Goal: Use online tool/utility: Utilize a website feature to perform a specific function

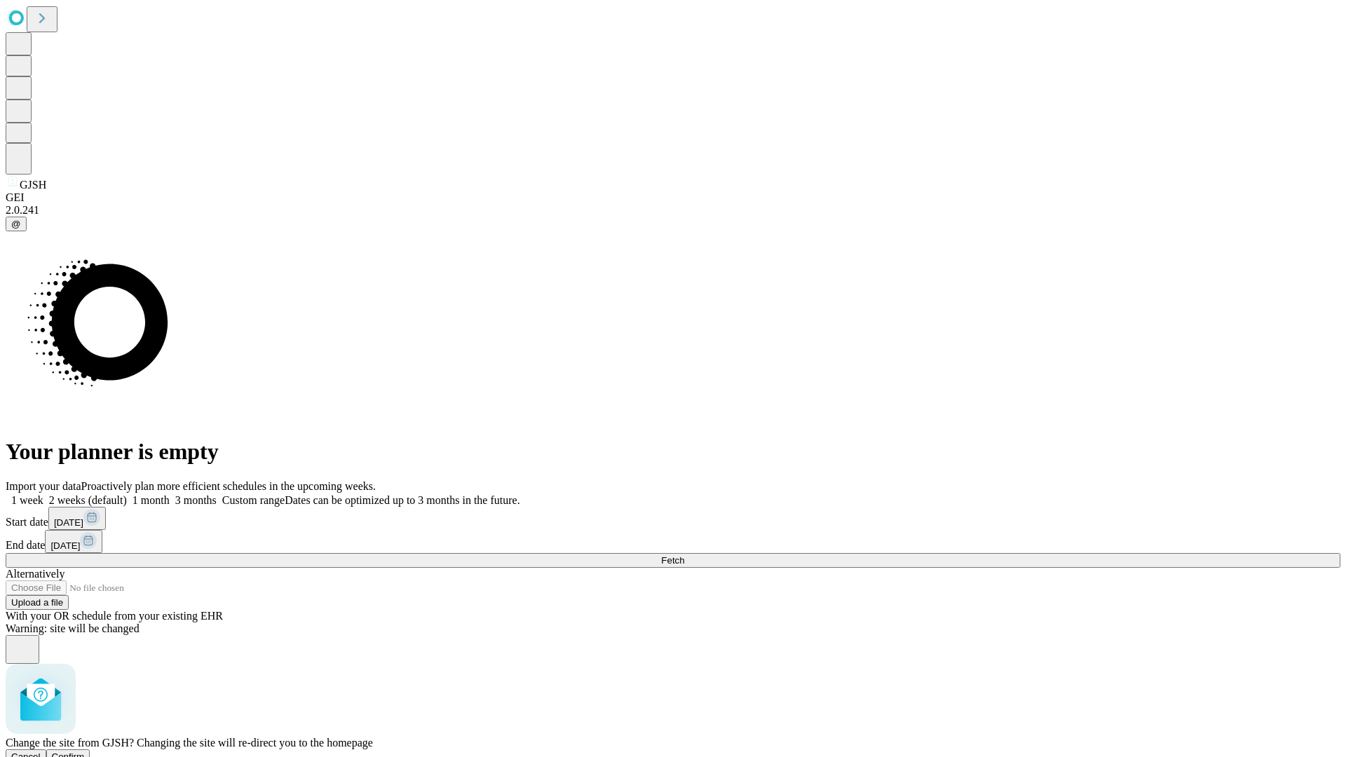
click at [85, 752] on span "Confirm" at bounding box center [68, 757] width 33 height 11
click at [127, 494] on label "2 weeks (default)" at bounding box center [84, 500] width 83 height 12
click at [684, 555] on span "Fetch" at bounding box center [672, 560] width 23 height 11
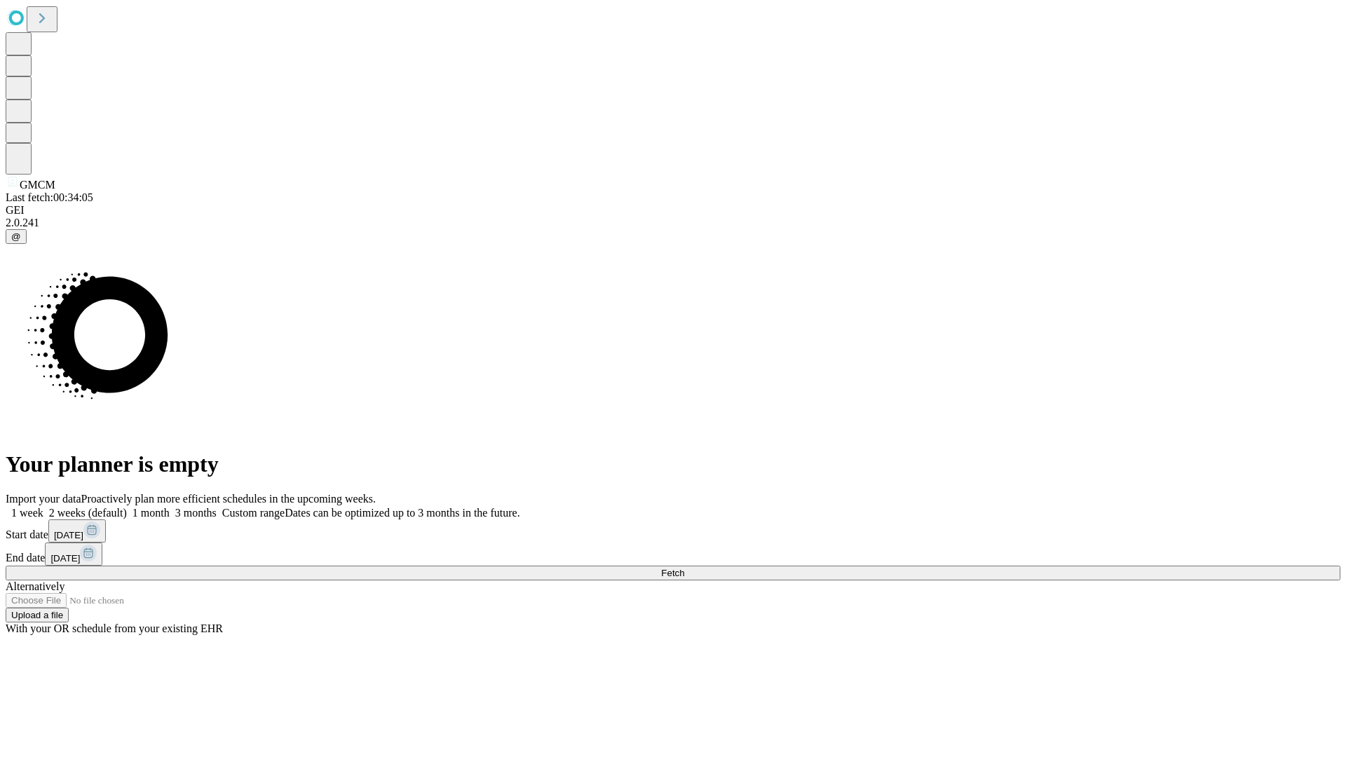
click at [127, 507] on label "2 weeks (default)" at bounding box center [84, 513] width 83 height 12
click at [684, 568] on span "Fetch" at bounding box center [672, 573] width 23 height 11
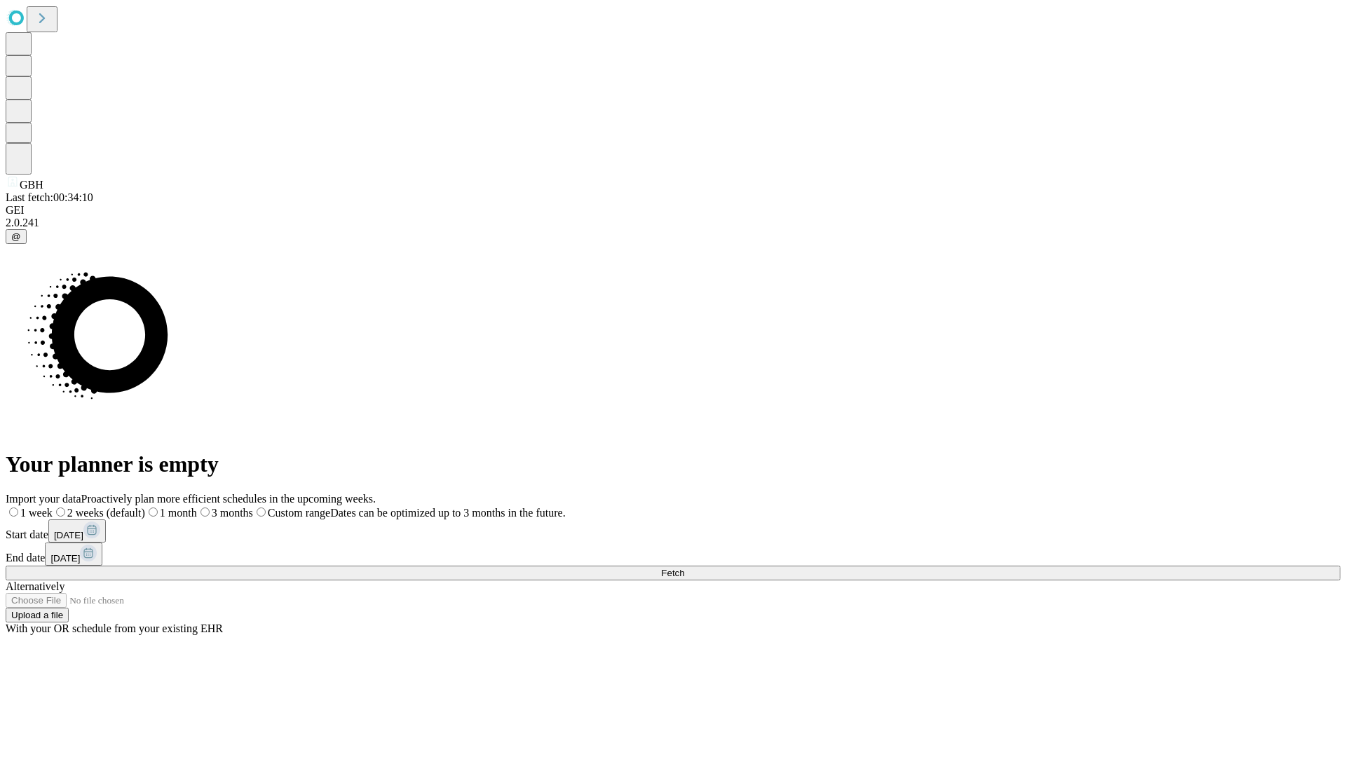
click at [145, 507] on label "2 weeks (default)" at bounding box center [99, 513] width 93 height 12
click at [684, 568] on span "Fetch" at bounding box center [672, 573] width 23 height 11
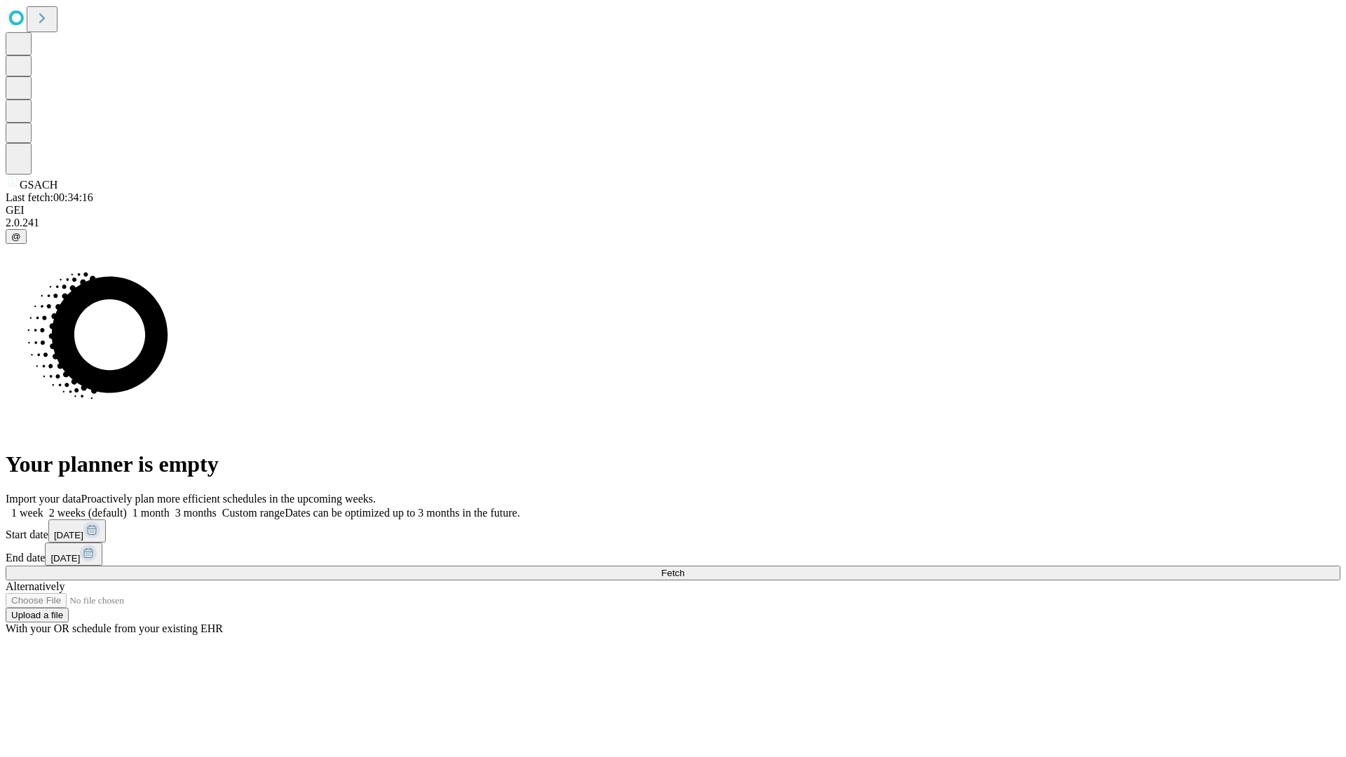
click at [127, 507] on label "2 weeks (default)" at bounding box center [84, 513] width 83 height 12
click at [684, 568] on span "Fetch" at bounding box center [672, 573] width 23 height 11
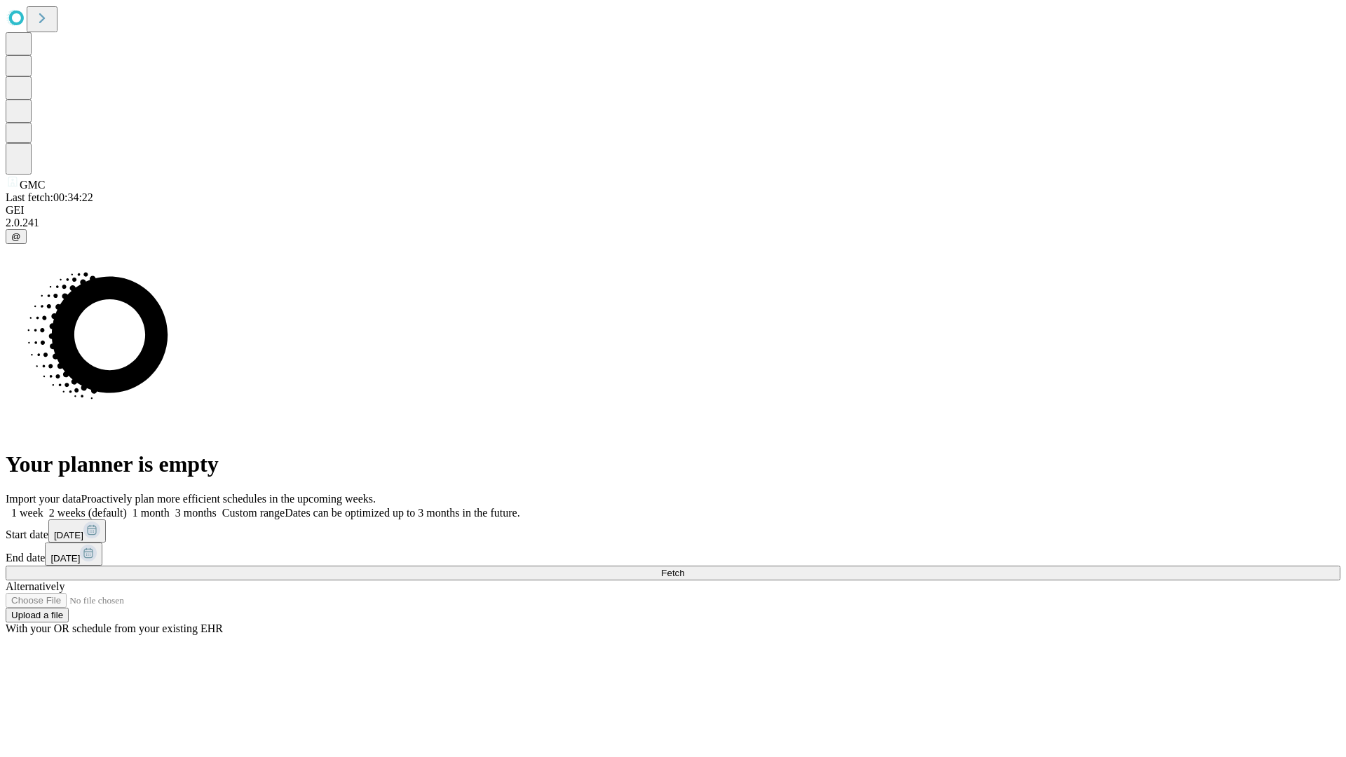
click at [127, 507] on label "2 weeks (default)" at bounding box center [84, 513] width 83 height 12
click at [684, 568] on span "Fetch" at bounding box center [672, 573] width 23 height 11
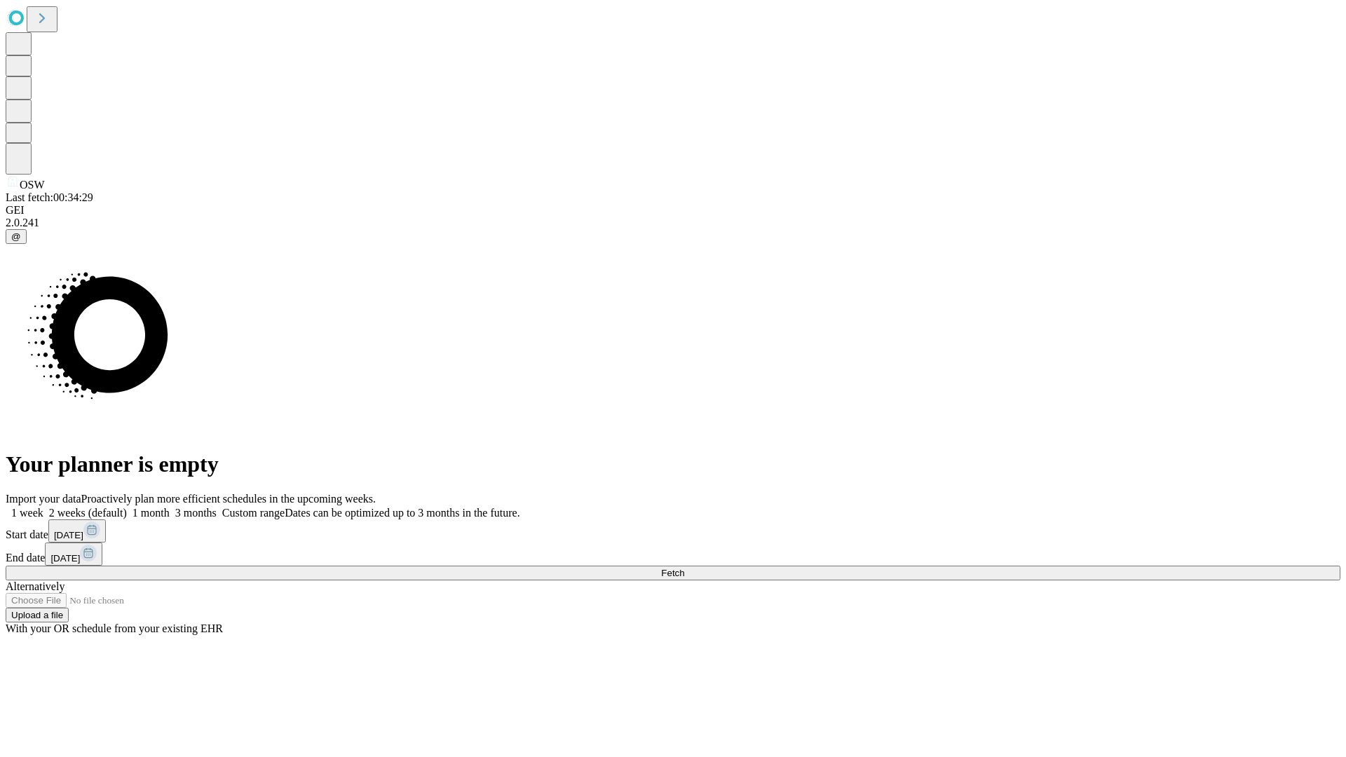
click at [127, 507] on label "2 weeks (default)" at bounding box center [84, 513] width 83 height 12
click at [684, 568] on span "Fetch" at bounding box center [672, 573] width 23 height 11
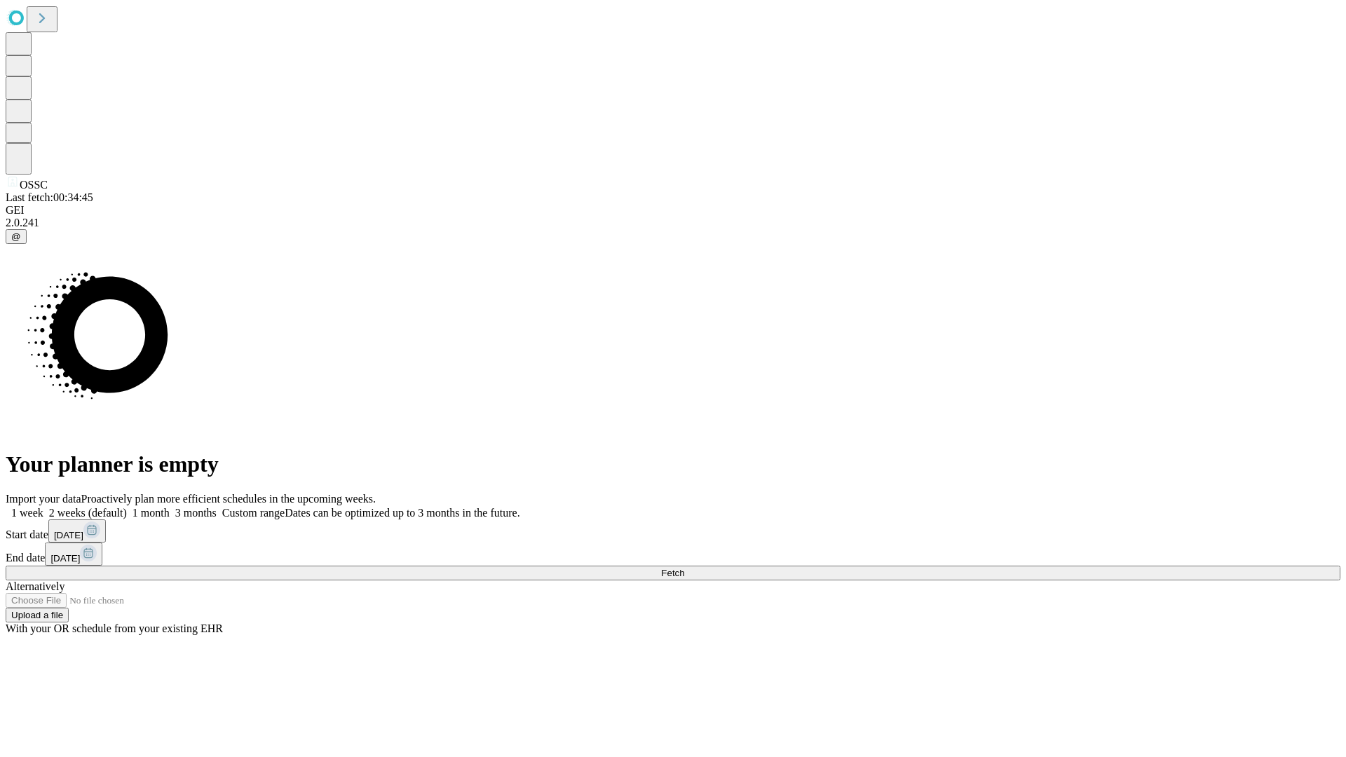
click at [684, 568] on span "Fetch" at bounding box center [672, 573] width 23 height 11
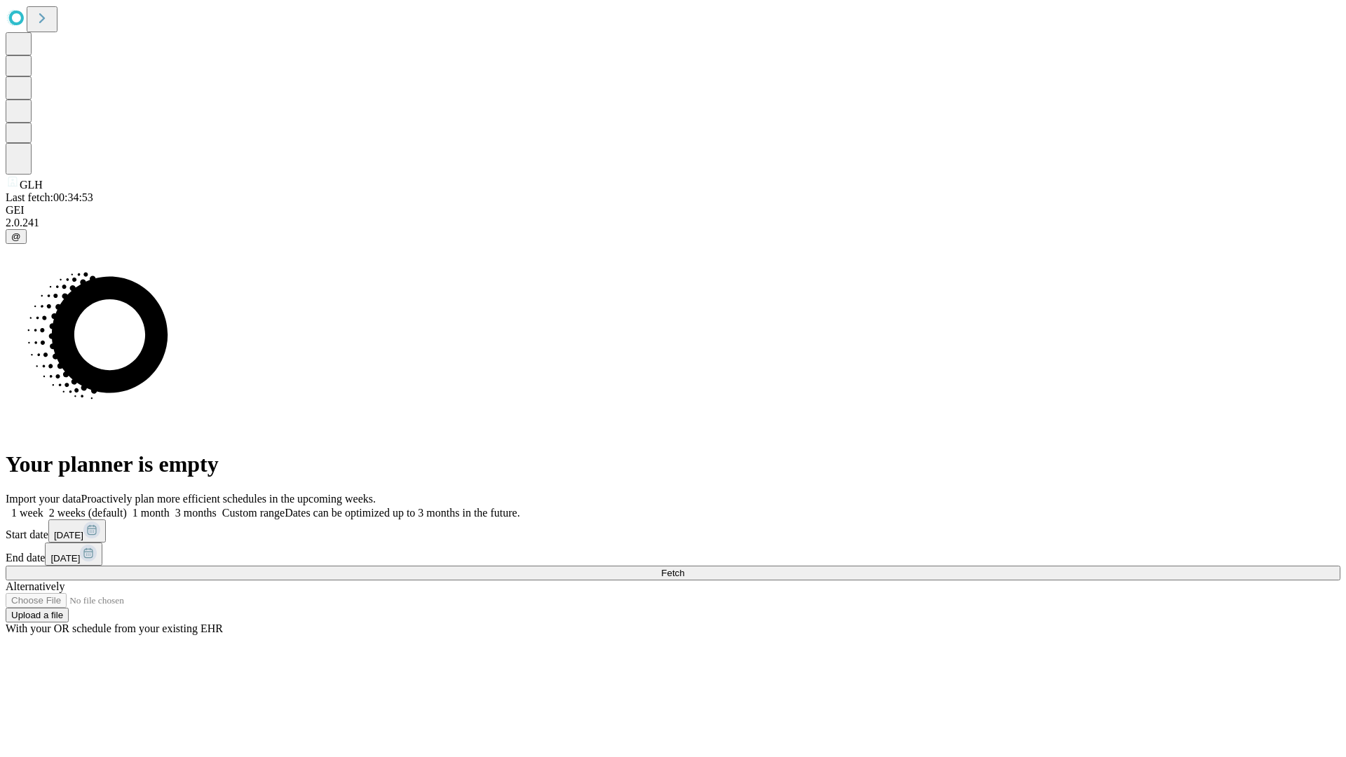
click at [127, 507] on label "2 weeks (default)" at bounding box center [84, 513] width 83 height 12
click at [684, 568] on span "Fetch" at bounding box center [672, 573] width 23 height 11
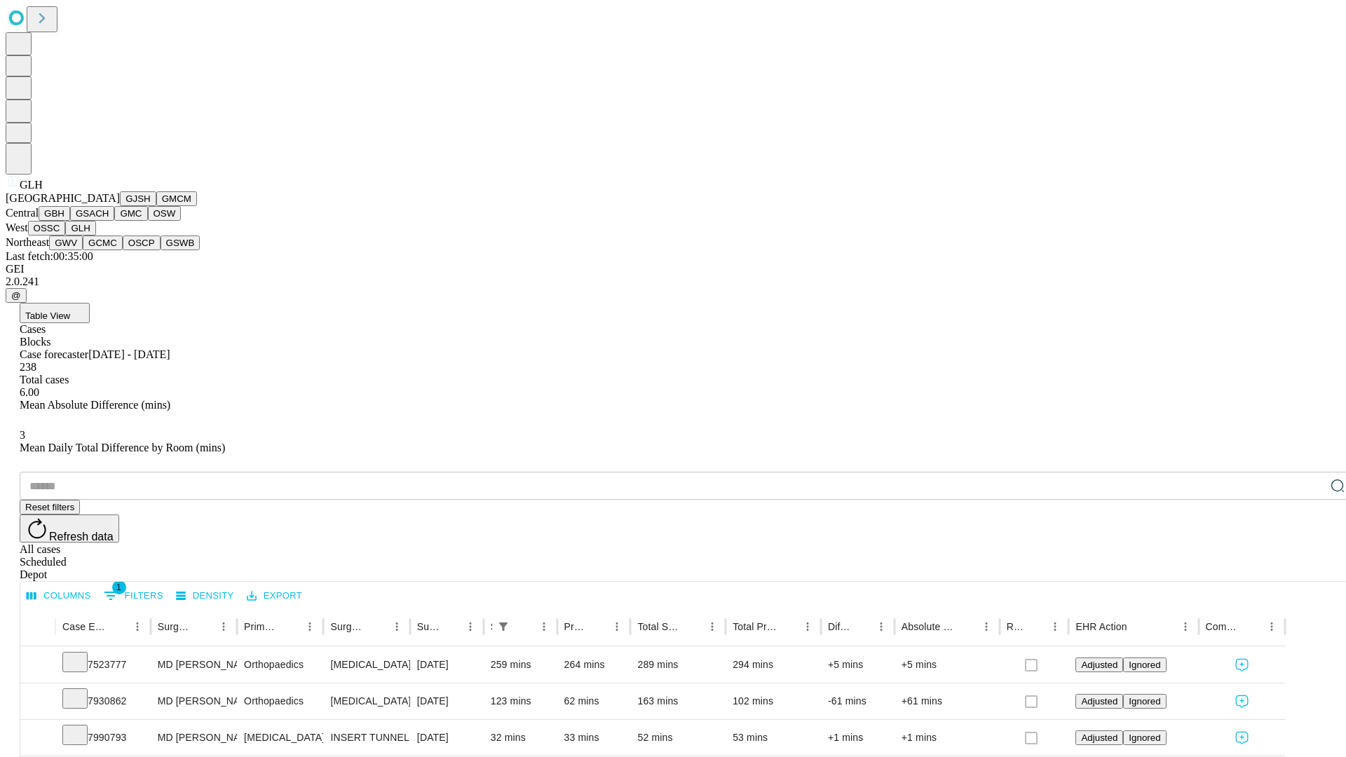
click at [83, 250] on button "GWV" at bounding box center [66, 243] width 34 height 15
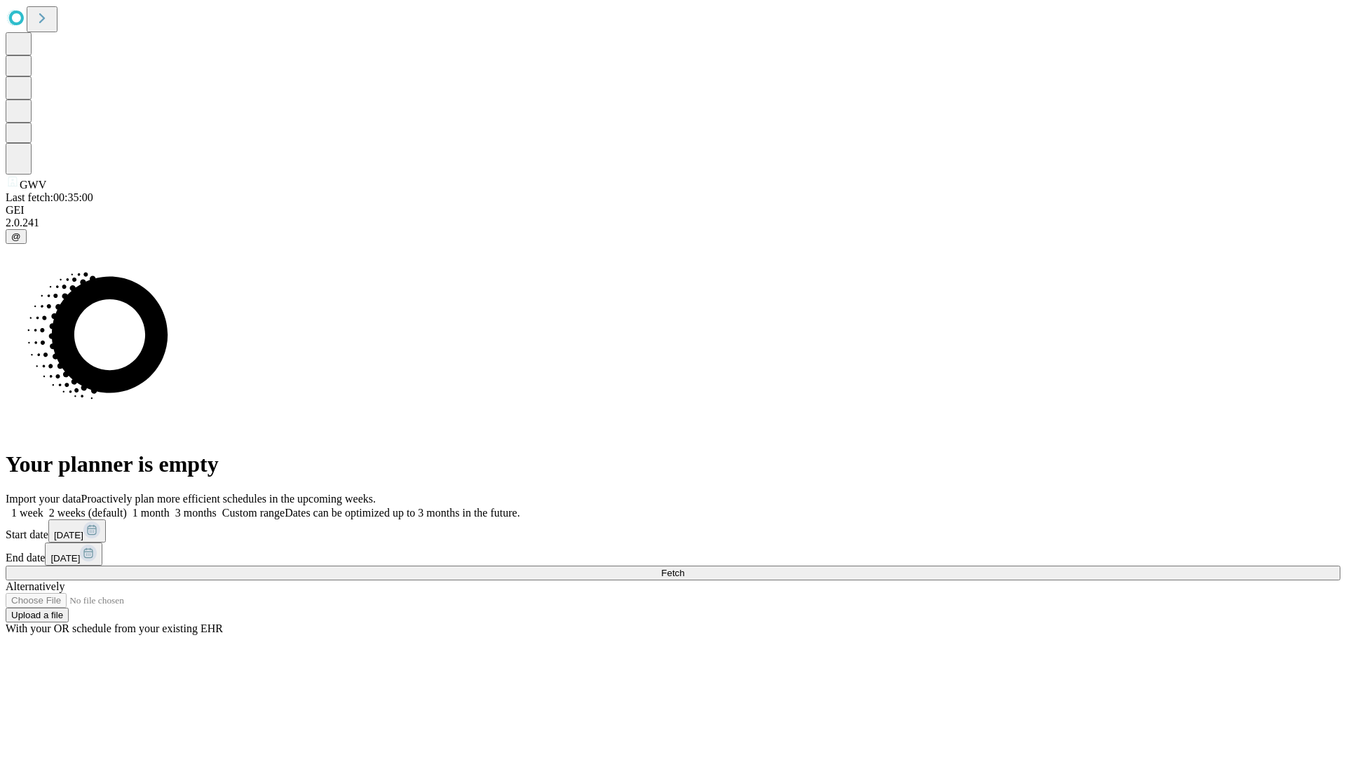
click at [127, 507] on label "2 weeks (default)" at bounding box center [84, 513] width 83 height 12
click at [684, 568] on span "Fetch" at bounding box center [672, 573] width 23 height 11
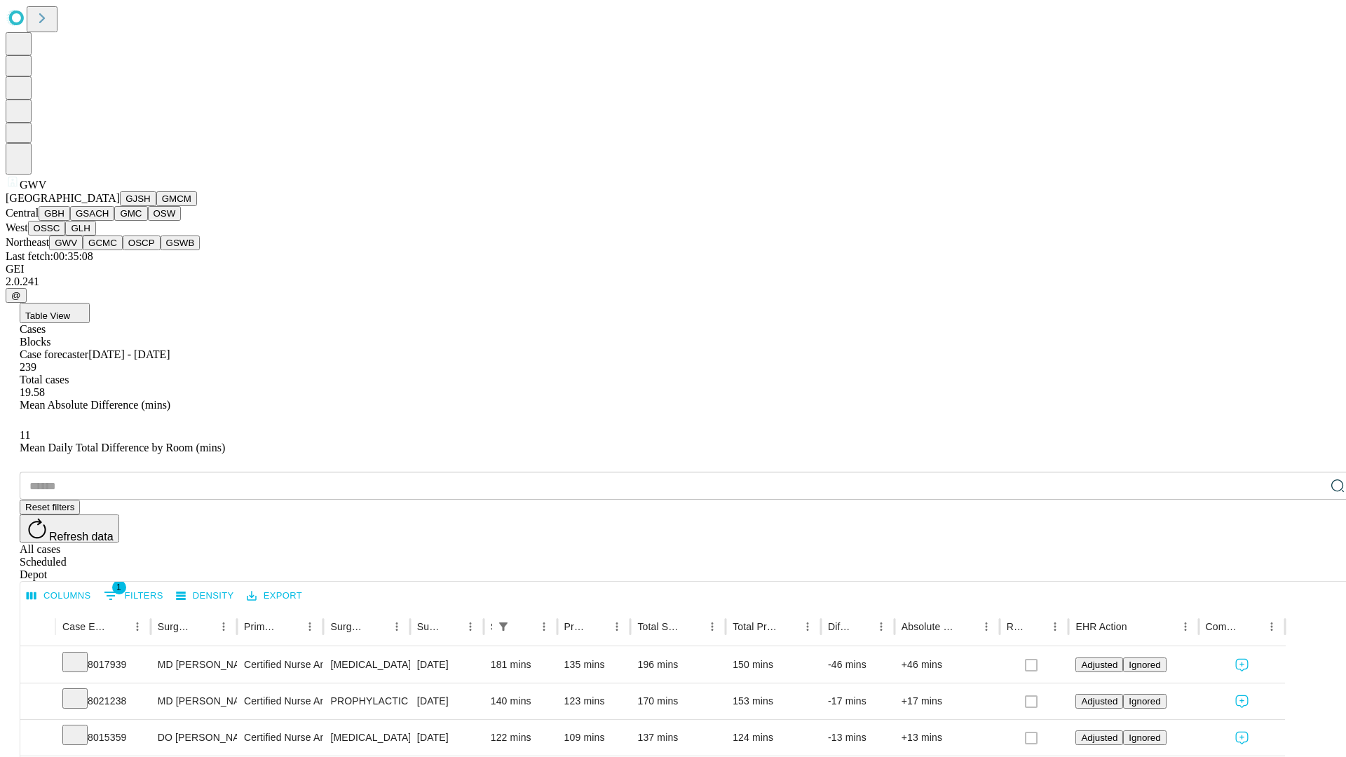
click at [109, 250] on button "GCMC" at bounding box center [103, 243] width 40 height 15
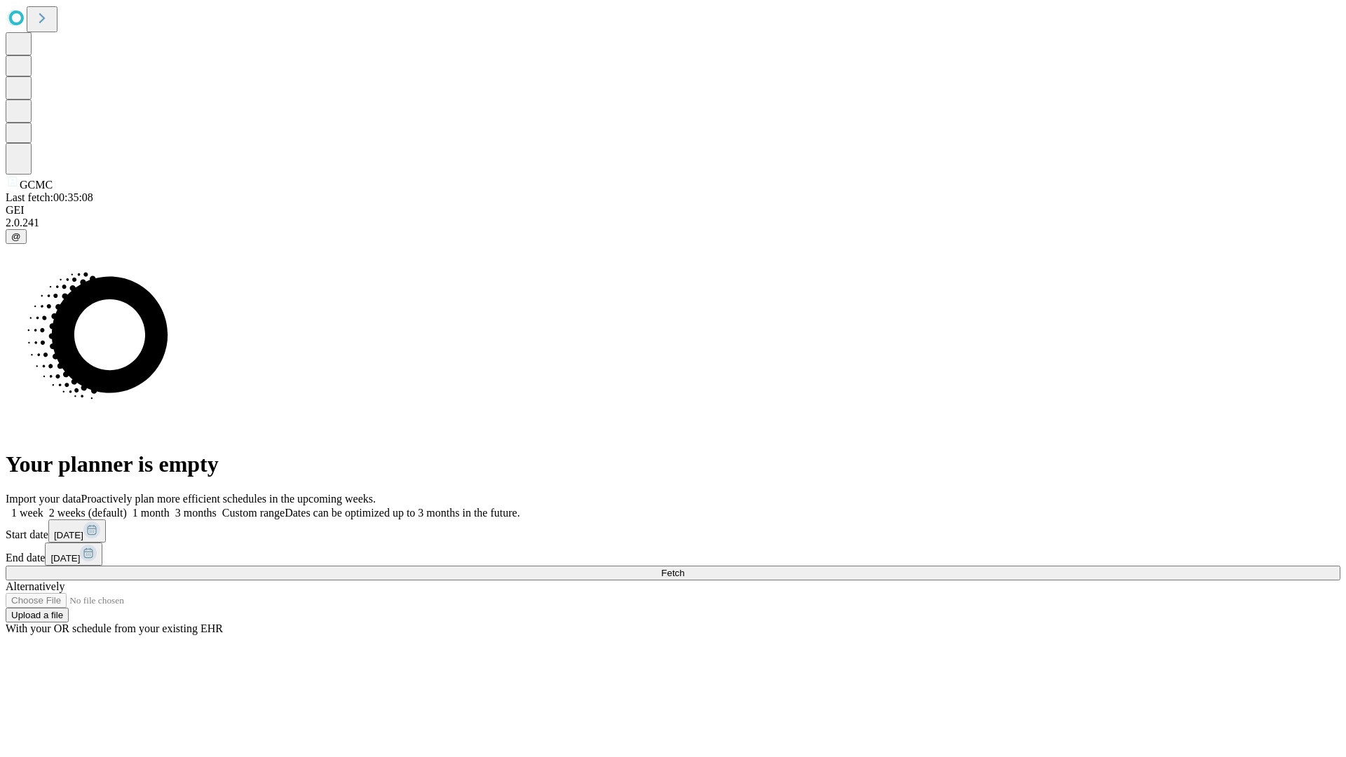
click at [127, 507] on label "2 weeks (default)" at bounding box center [84, 513] width 83 height 12
click at [684, 568] on span "Fetch" at bounding box center [672, 573] width 23 height 11
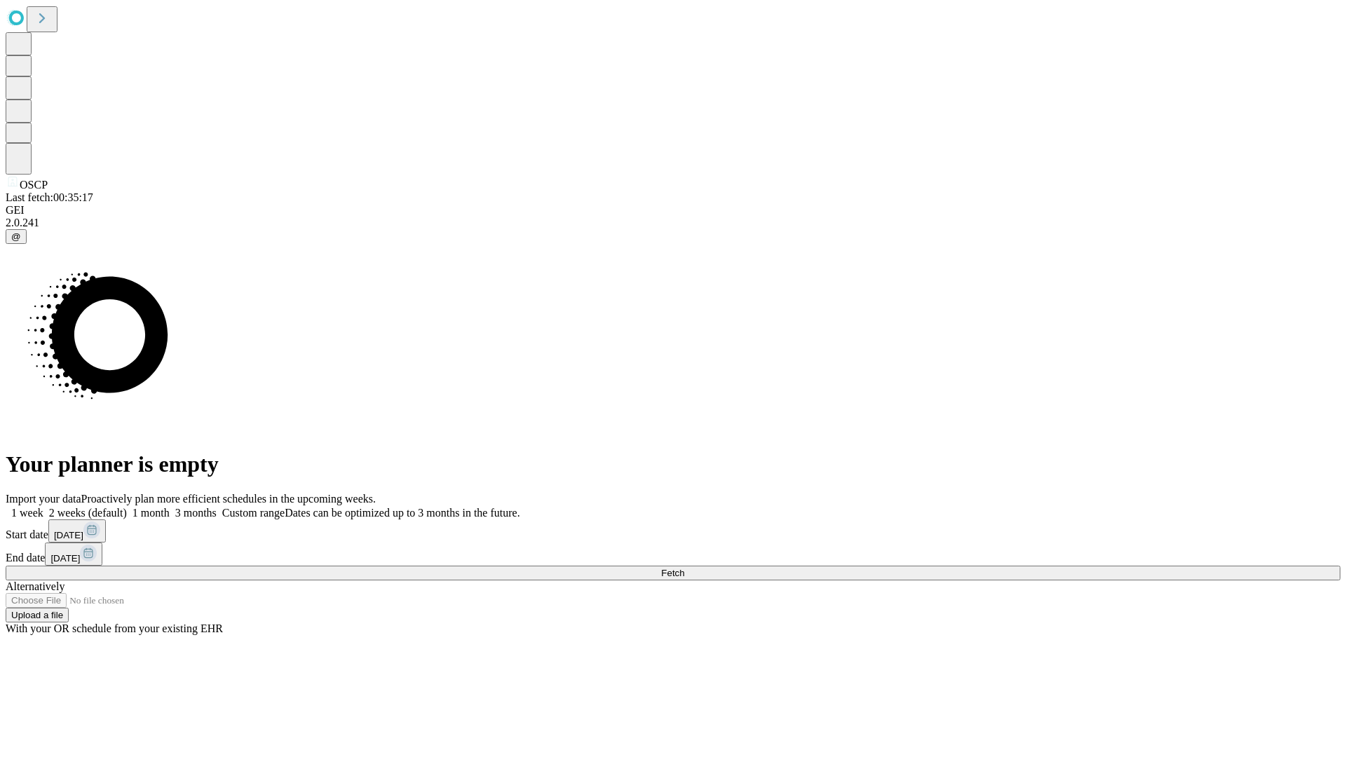
click at [127, 507] on label "2 weeks (default)" at bounding box center [84, 513] width 83 height 12
click at [684, 568] on span "Fetch" at bounding box center [672, 573] width 23 height 11
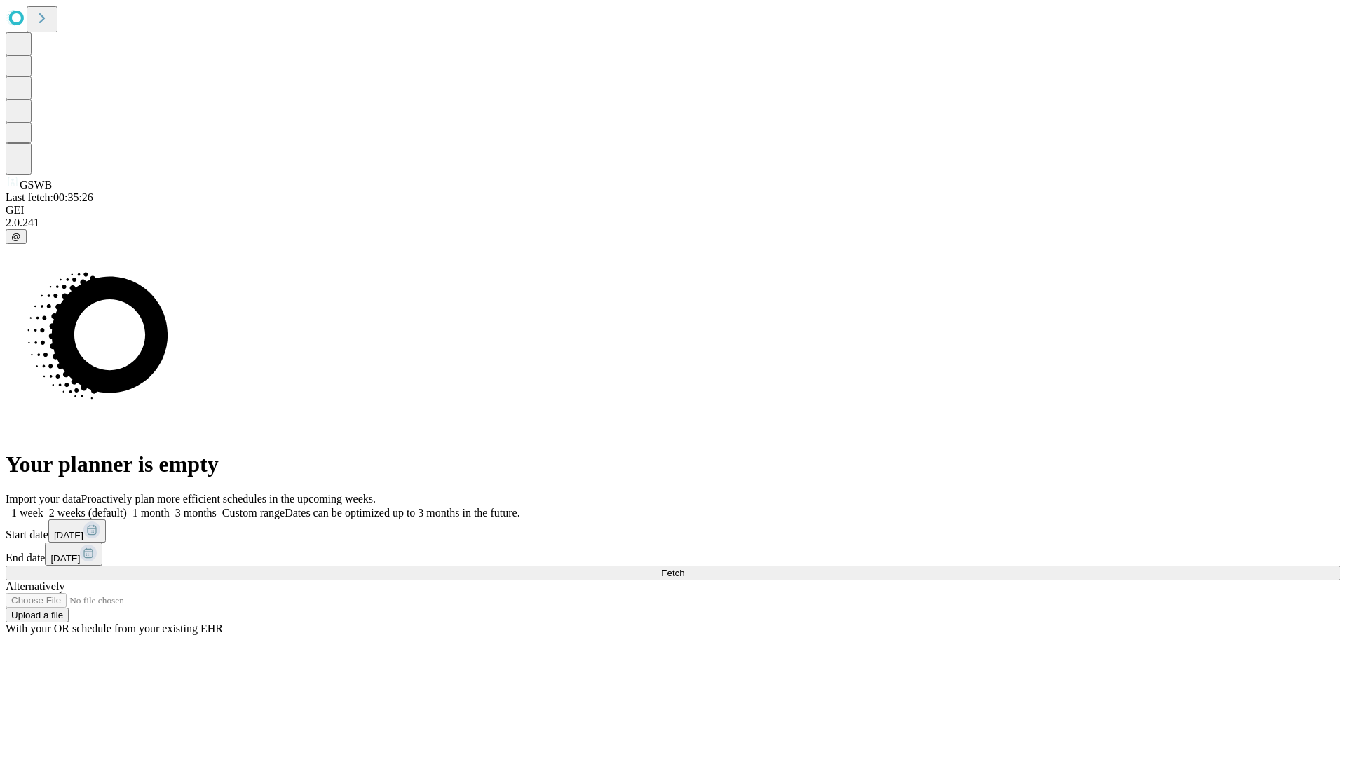
click at [127, 507] on label "2 weeks (default)" at bounding box center [84, 513] width 83 height 12
click at [684, 568] on span "Fetch" at bounding box center [672, 573] width 23 height 11
